Goal: Navigation & Orientation: Find specific page/section

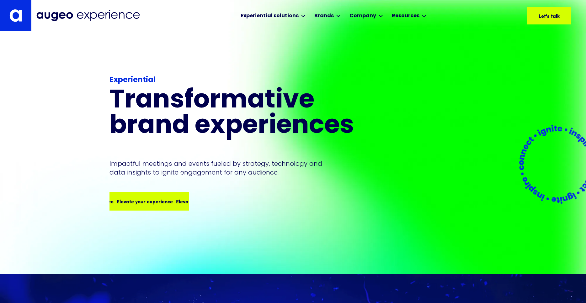
click at [141, 198] on div "Elevate your experience Elevate your experience Elevate your experience Elevate…" at bounding box center [173, 202] width 237 height 8
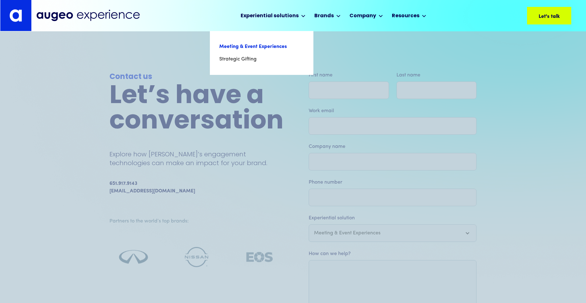
click at [245, 45] on link "Meeting & Event Experiences" at bounding box center [261, 46] width 85 height 13
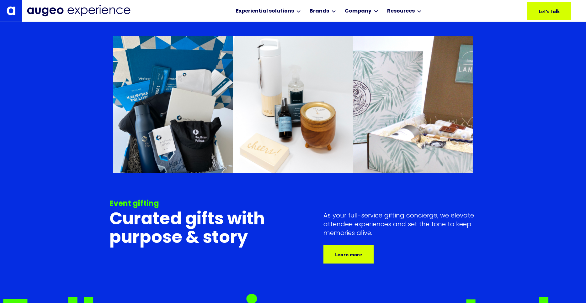
scroll to position [3220, 0]
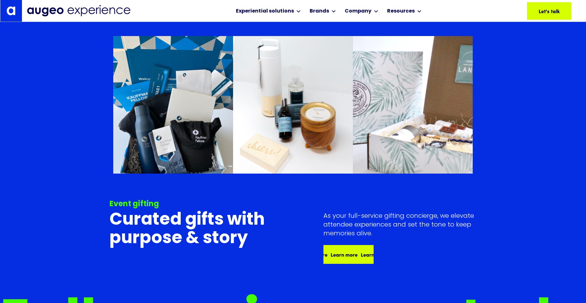
click at [361, 256] on div "Learn more" at bounding box center [374, 255] width 27 height 8
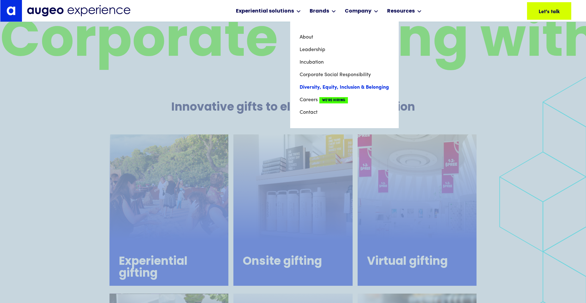
scroll to position [679, 0]
click at [316, 86] on link "Diversity, Equity, Inclusion & Belonging" at bounding box center [345, 87] width 90 height 13
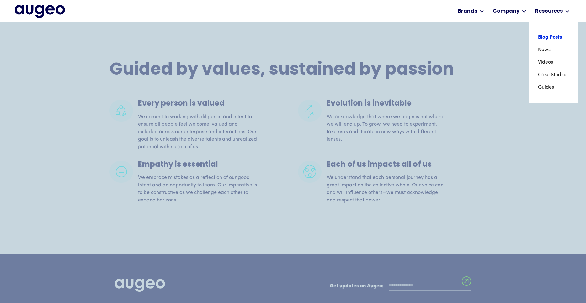
scroll to position [1405, 0]
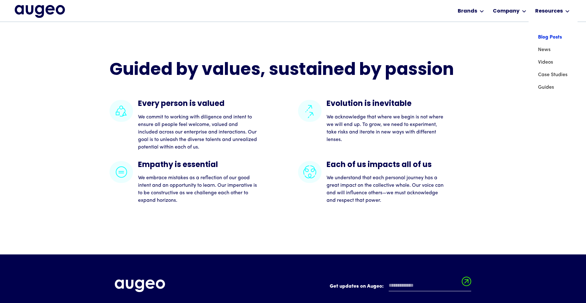
click at [549, 38] on link "Blog Posts" at bounding box center [553, 37] width 30 height 13
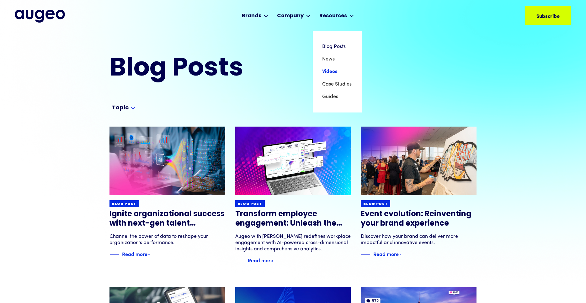
click at [331, 71] on link "Videos" at bounding box center [337, 72] width 30 height 13
